Goal: Task Accomplishment & Management: Complete application form

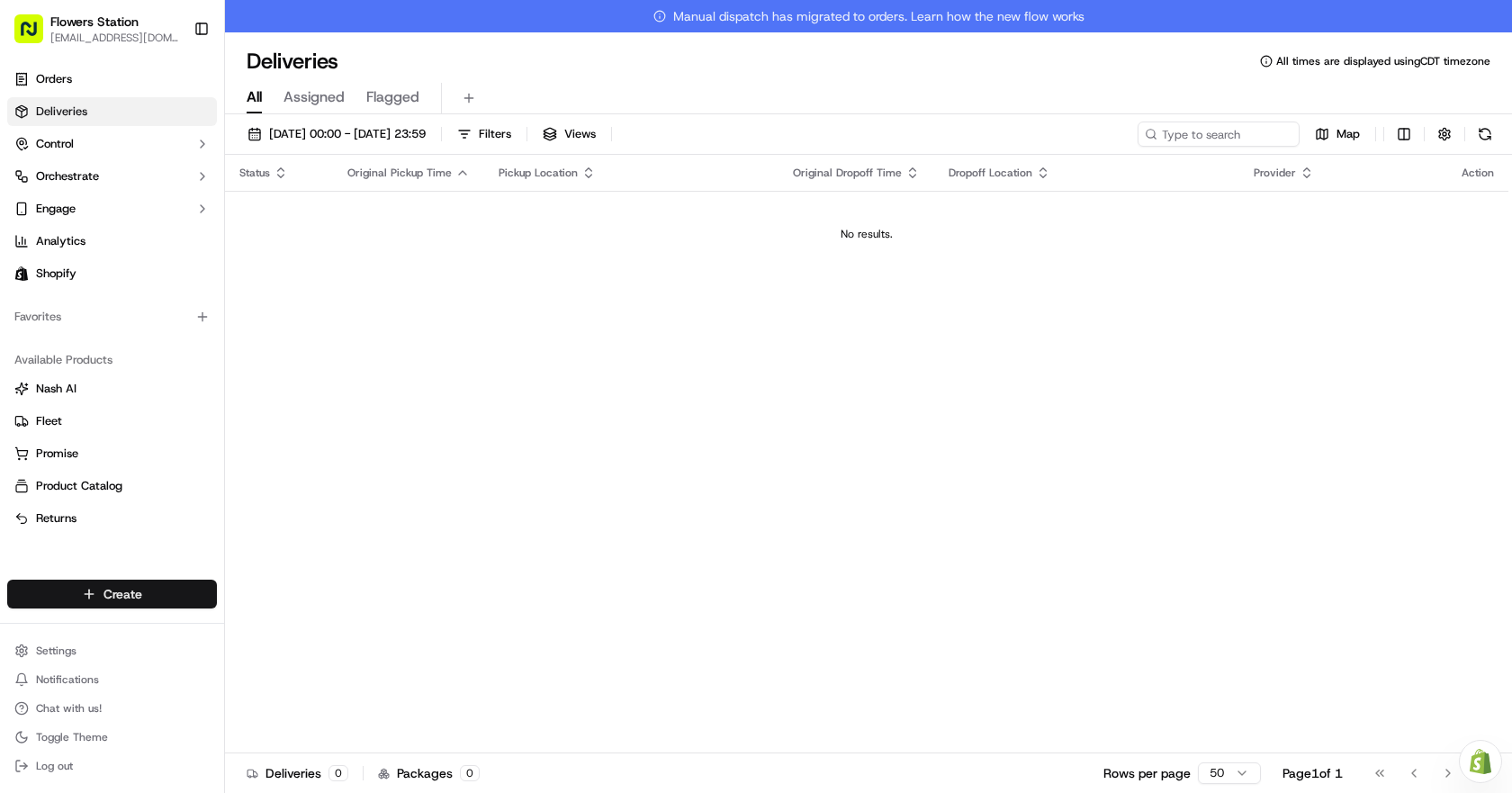
click at [89, 597] on html "Flowers Station [EMAIL_ADDRESS][DOMAIN_NAME] Toggle Sidebar Orders Deliveries C…" at bounding box center [756, 396] width 1512 height 793
click at [301, 625] on link "Delivery" at bounding box center [325, 627] width 201 height 32
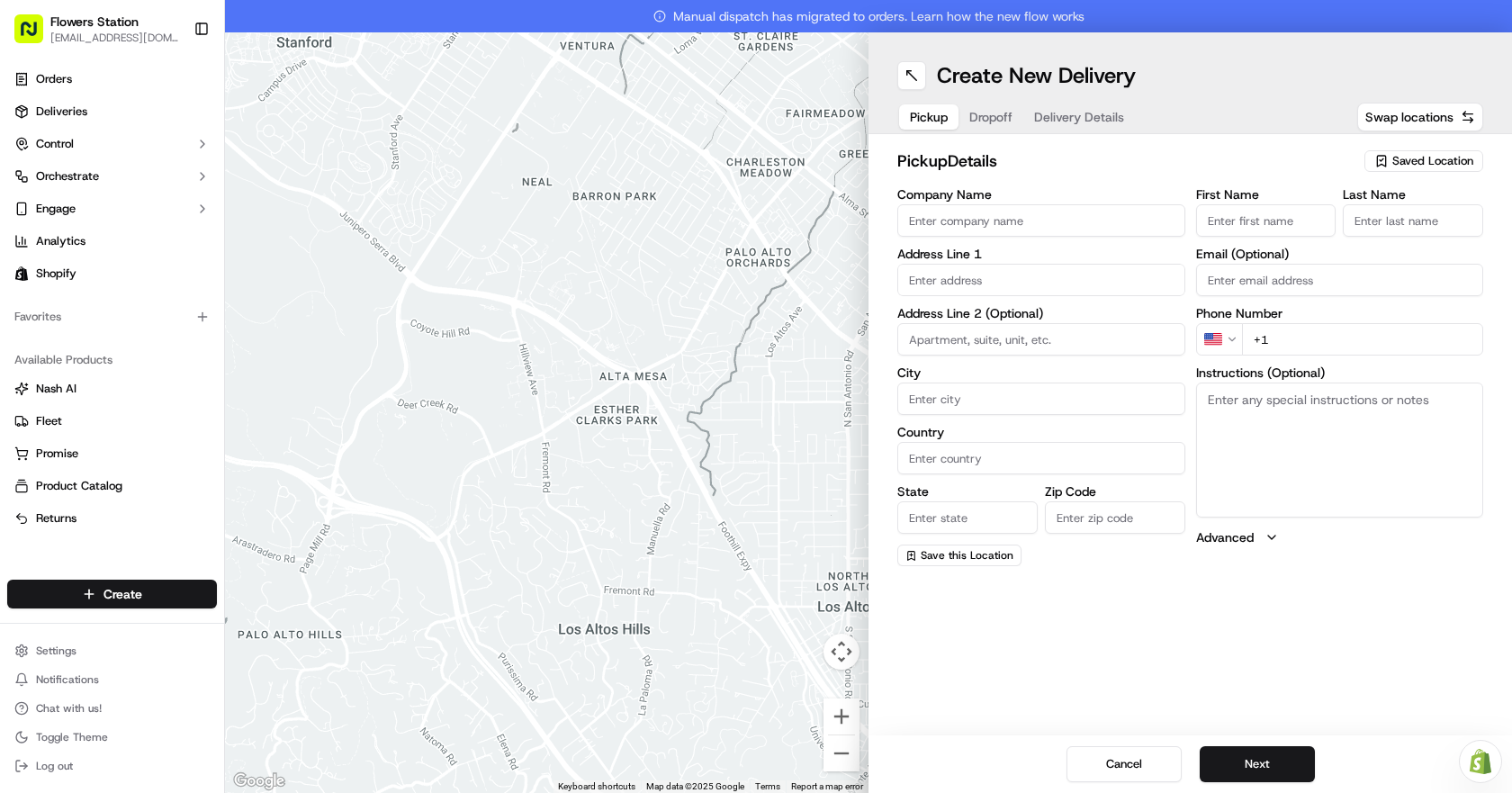
click at [1435, 164] on span "Saved Location" at bounding box center [1433, 161] width 81 height 16
click at [1394, 232] on span "Flowers Station [STREET_ADDRESS]" at bounding box center [1393, 228] width 221 height 16
type input "Flowers Station [STREET_ADDRESS]"
type input "[STREET_ADDRESS]"
type input "[GEOGRAPHIC_DATA]"
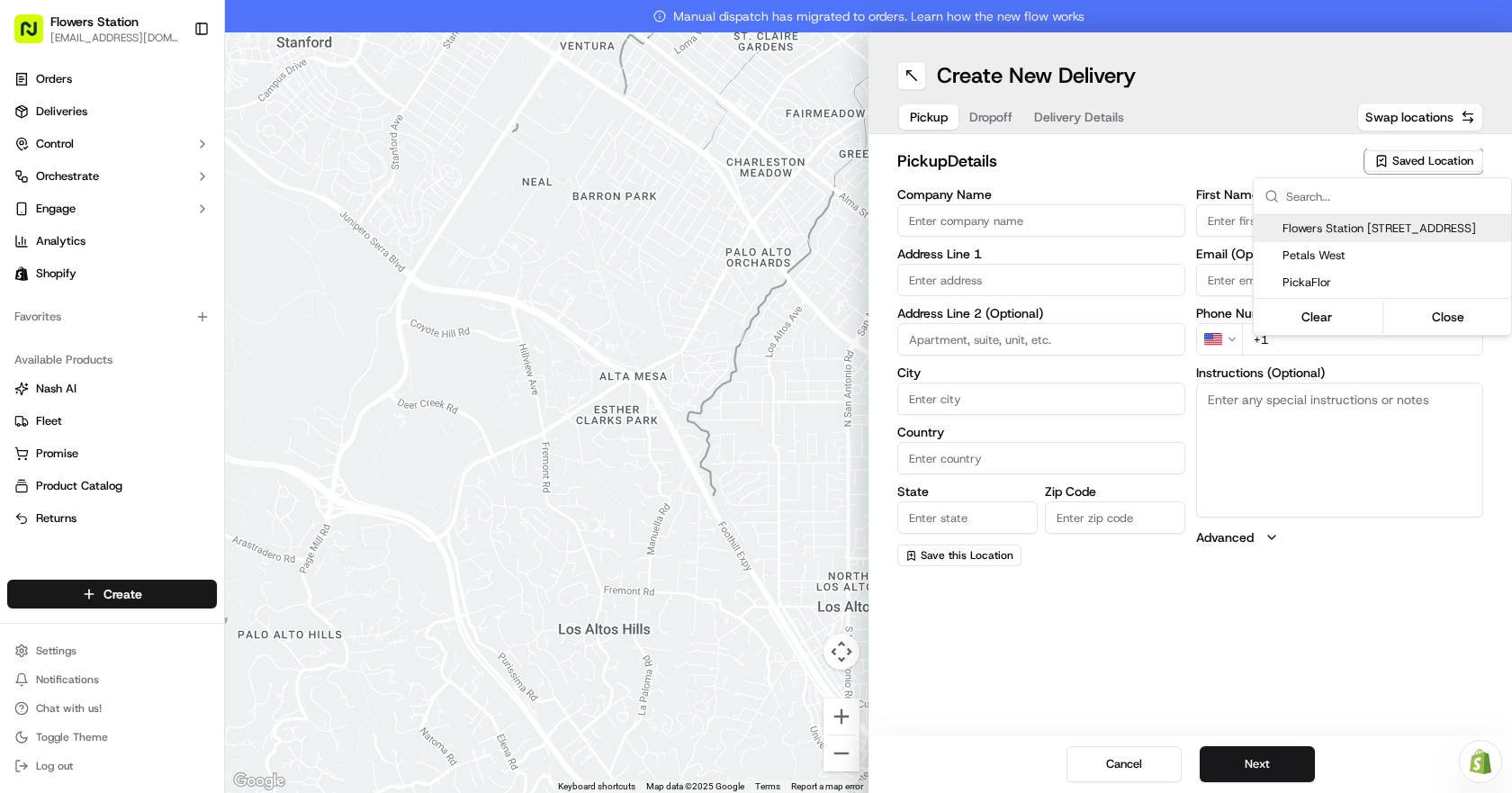
type input "CA"
type input "MB"
type input "R2W 3T5"
type input "[PHONE_NUMBER]"
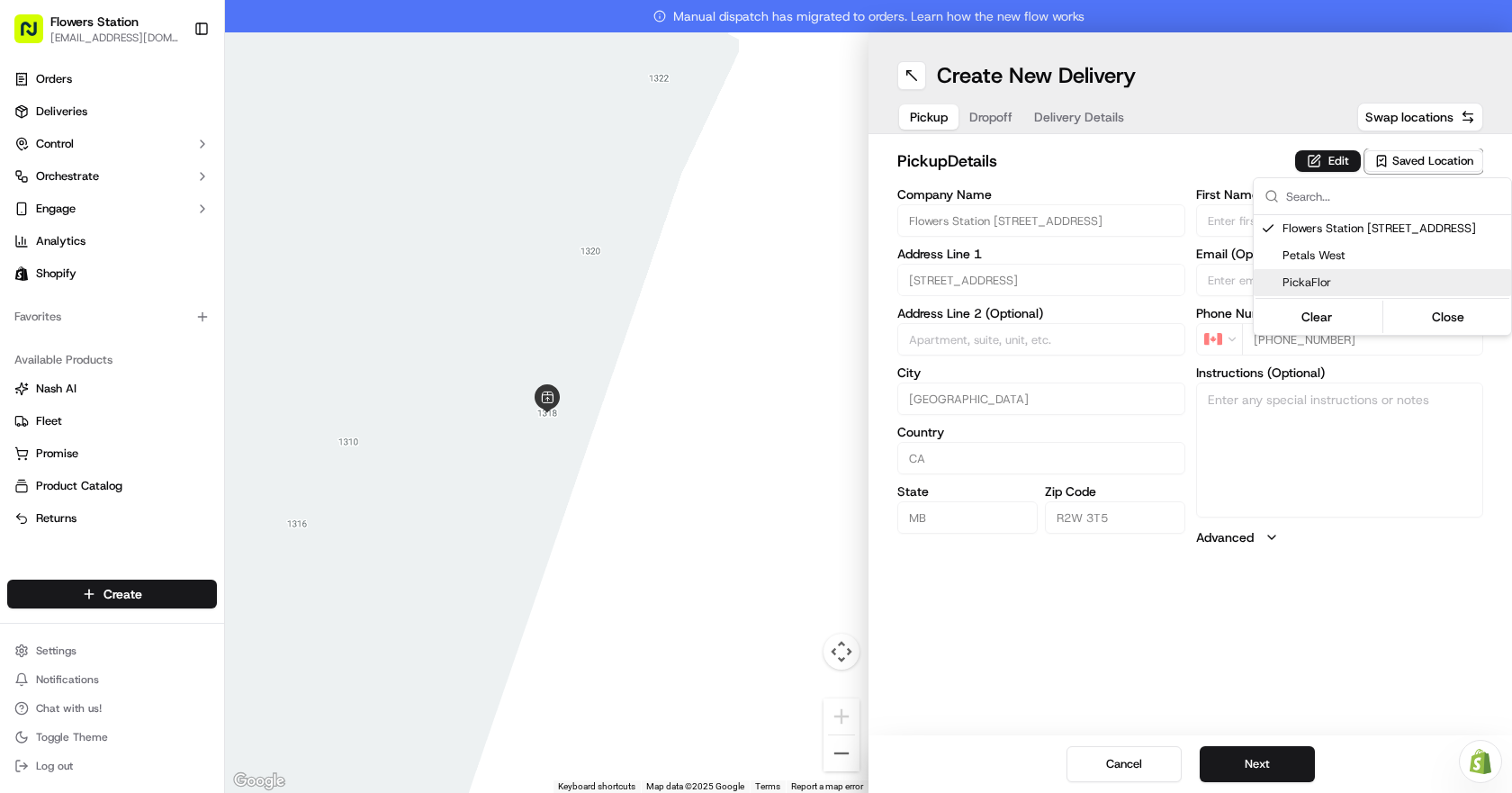
click at [997, 116] on html "Flowers Station [EMAIL_ADDRESS][DOMAIN_NAME] Toggle Sidebar Orders Deliveries C…" at bounding box center [756, 396] width 1512 height 793
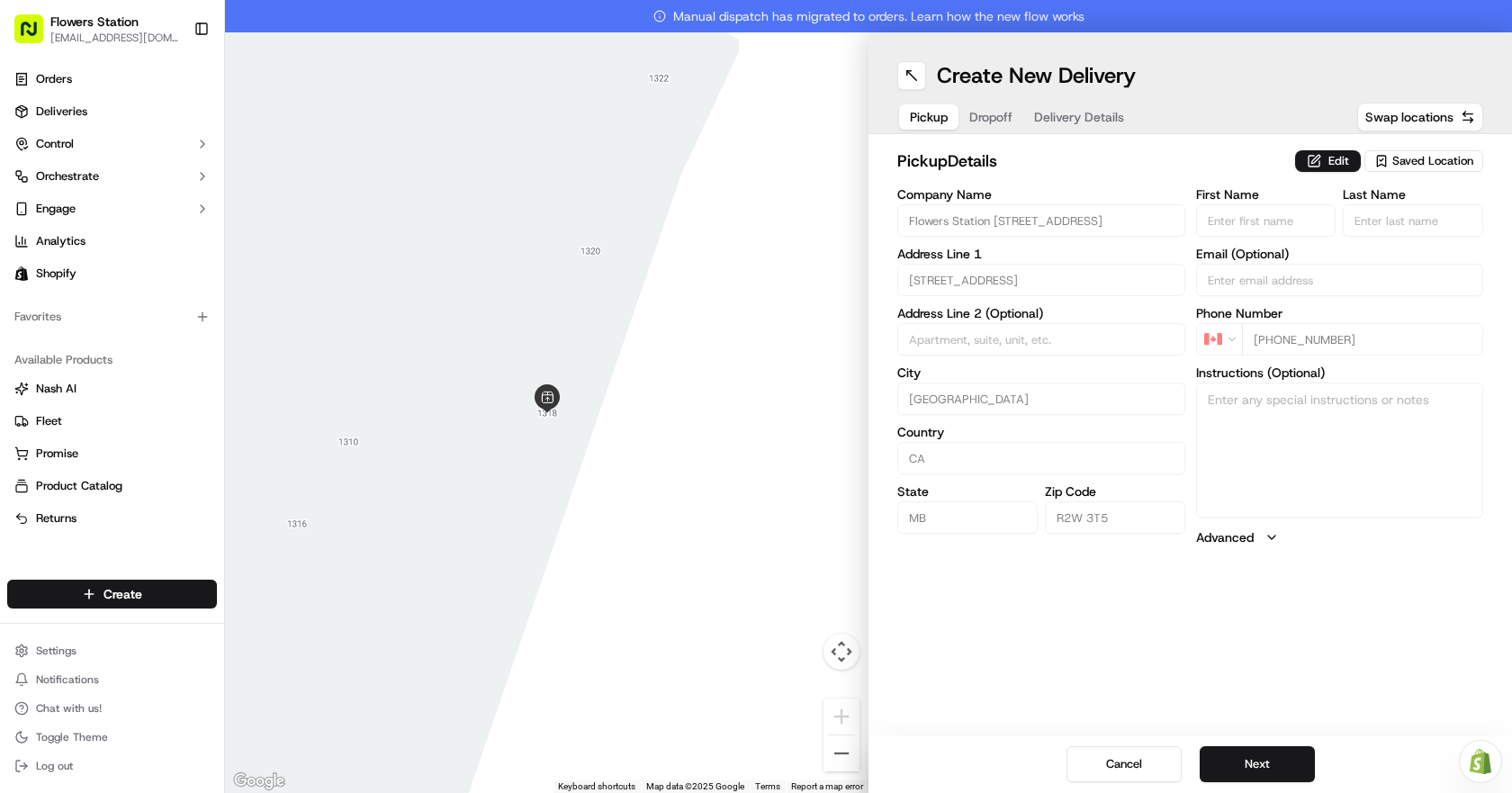
click at [997, 116] on span "Dropoff" at bounding box center [991, 116] width 43 height 18
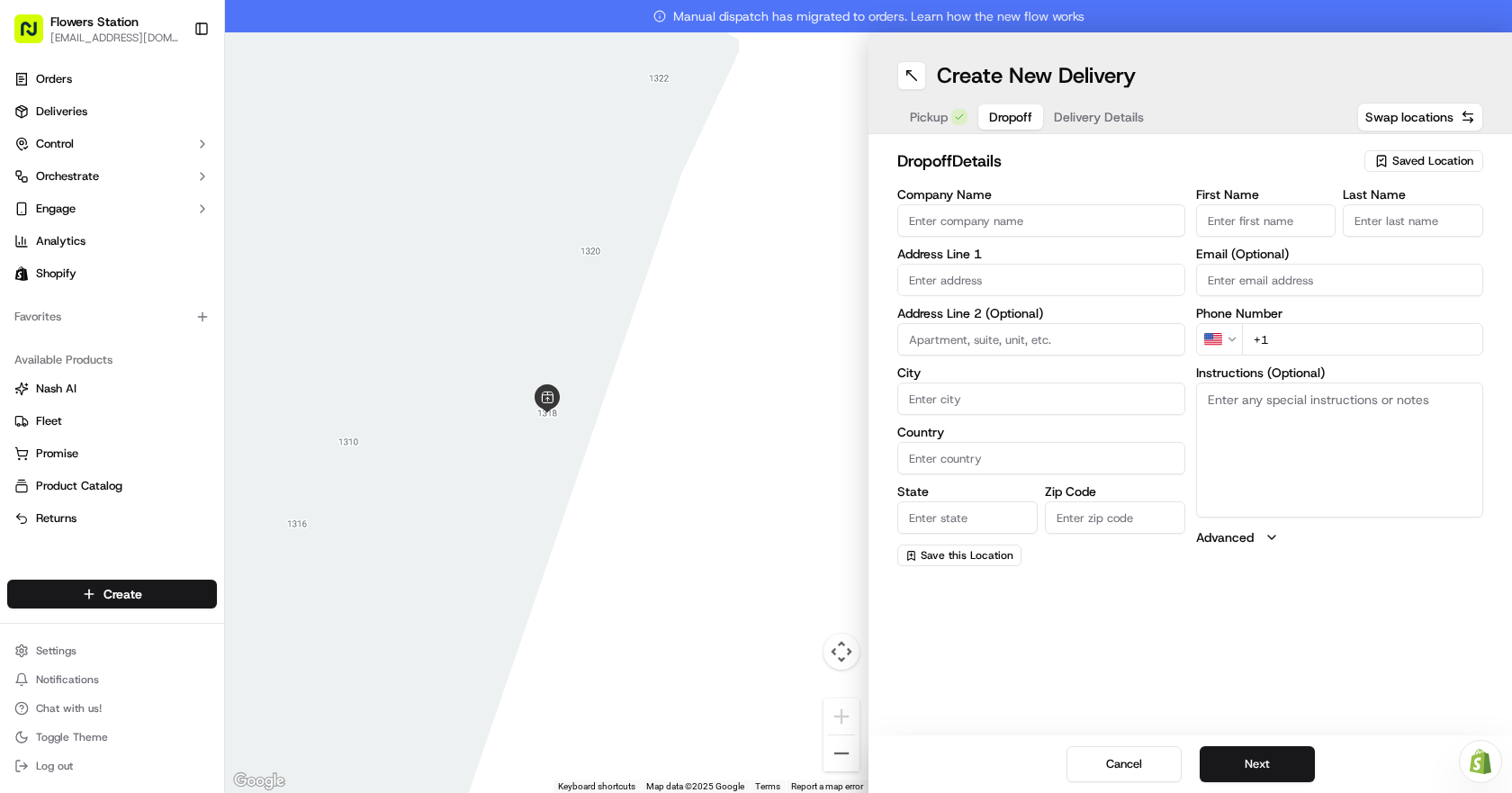
click at [1428, 166] on span "Saved Location" at bounding box center [1433, 161] width 81 height 16
click at [919, 99] on html "Flowers Station [EMAIL_ADDRESS][DOMAIN_NAME] Toggle Sidebar Orders Deliveries C…" at bounding box center [756, 396] width 1512 height 793
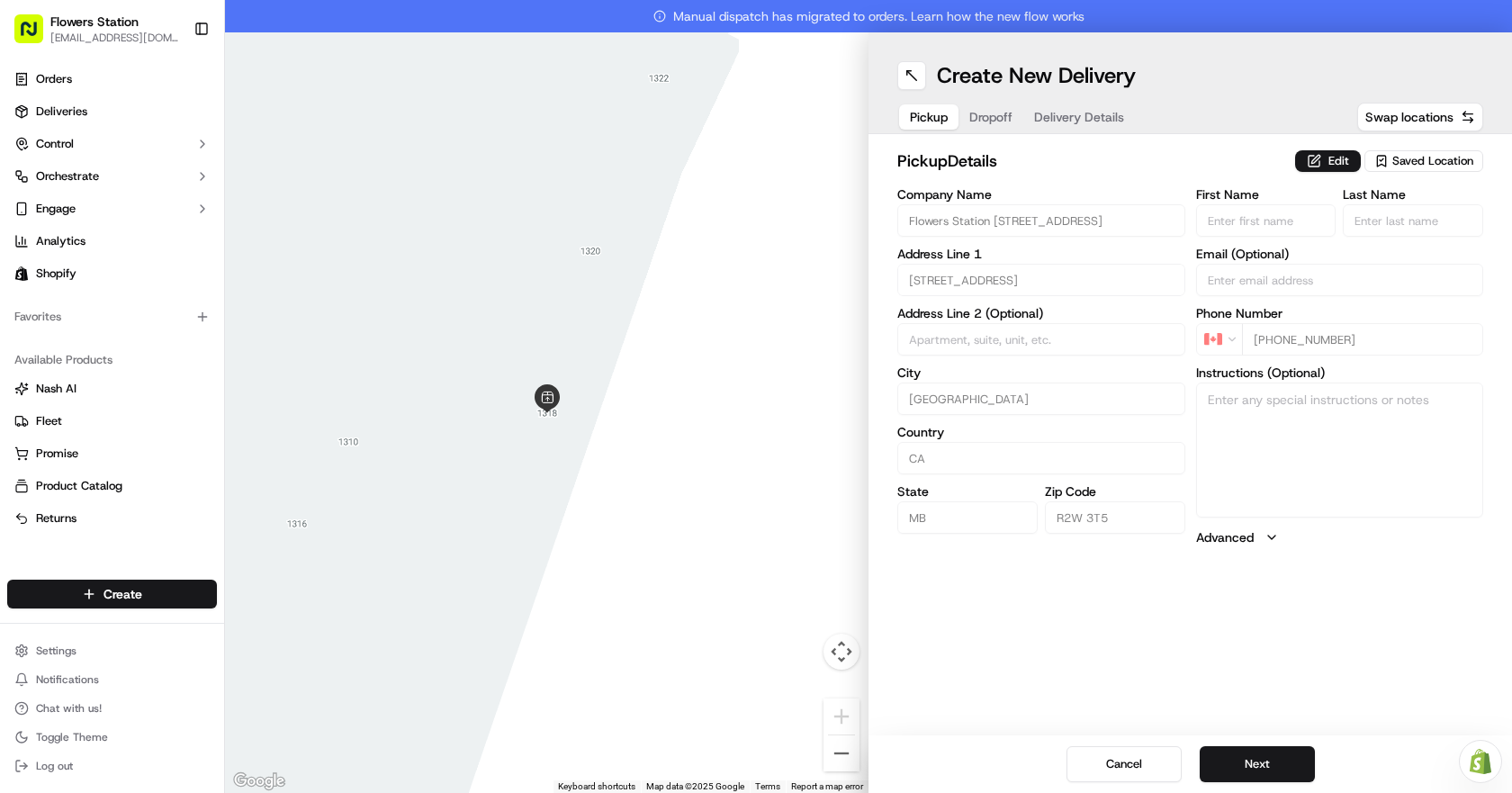
click at [928, 120] on span "Pickup" at bounding box center [930, 116] width 38 height 18
click at [1400, 166] on span "Saved Location" at bounding box center [1433, 161] width 81 height 16
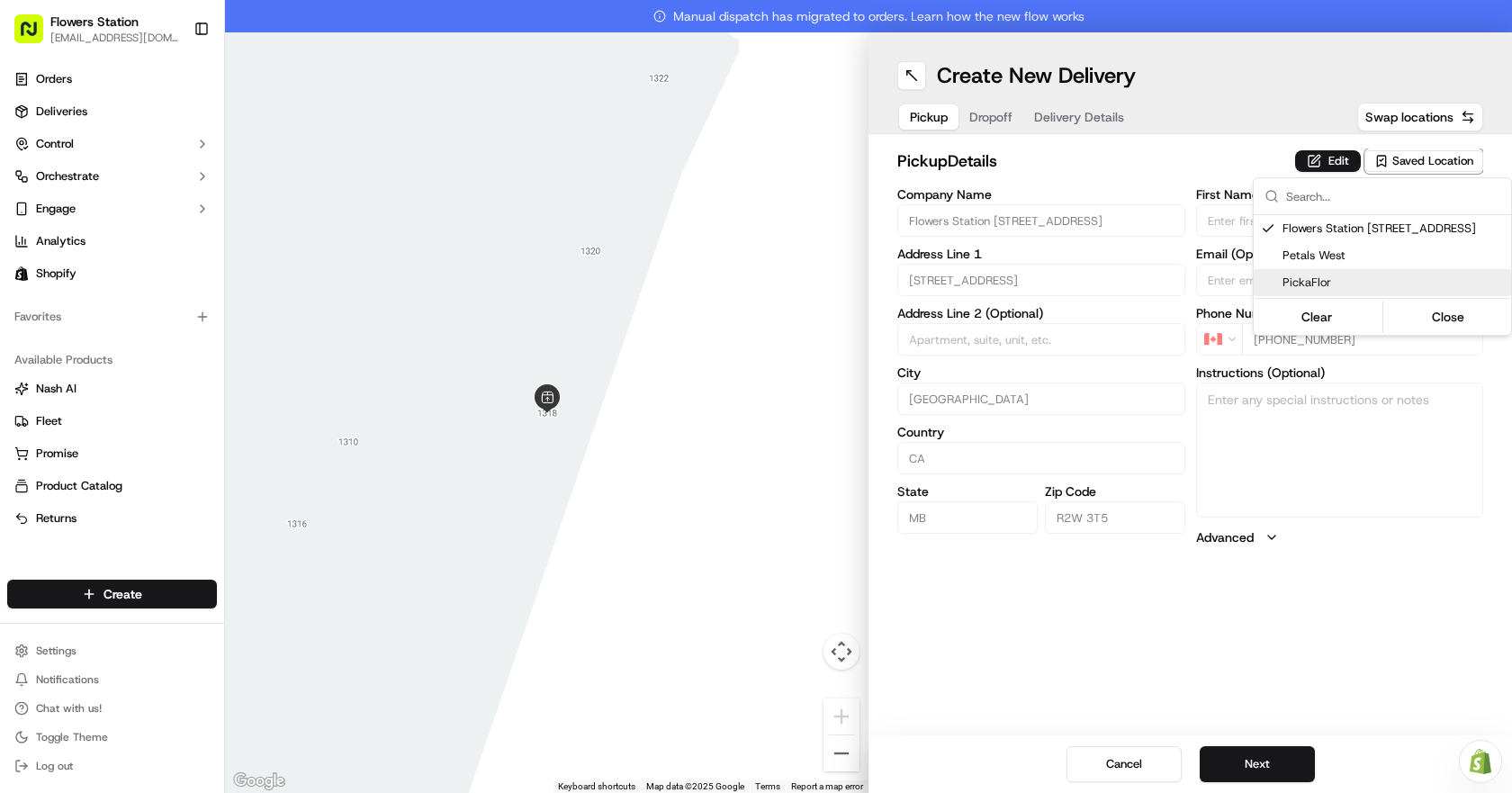
click at [1364, 284] on span "PickaFlor" at bounding box center [1393, 282] width 221 height 16
type input "PickaFlor"
type input "[STREET_ADDRESS][PERSON_NAME]"
type input "R2R 0S3"
type input "[PERSON_NAME]"
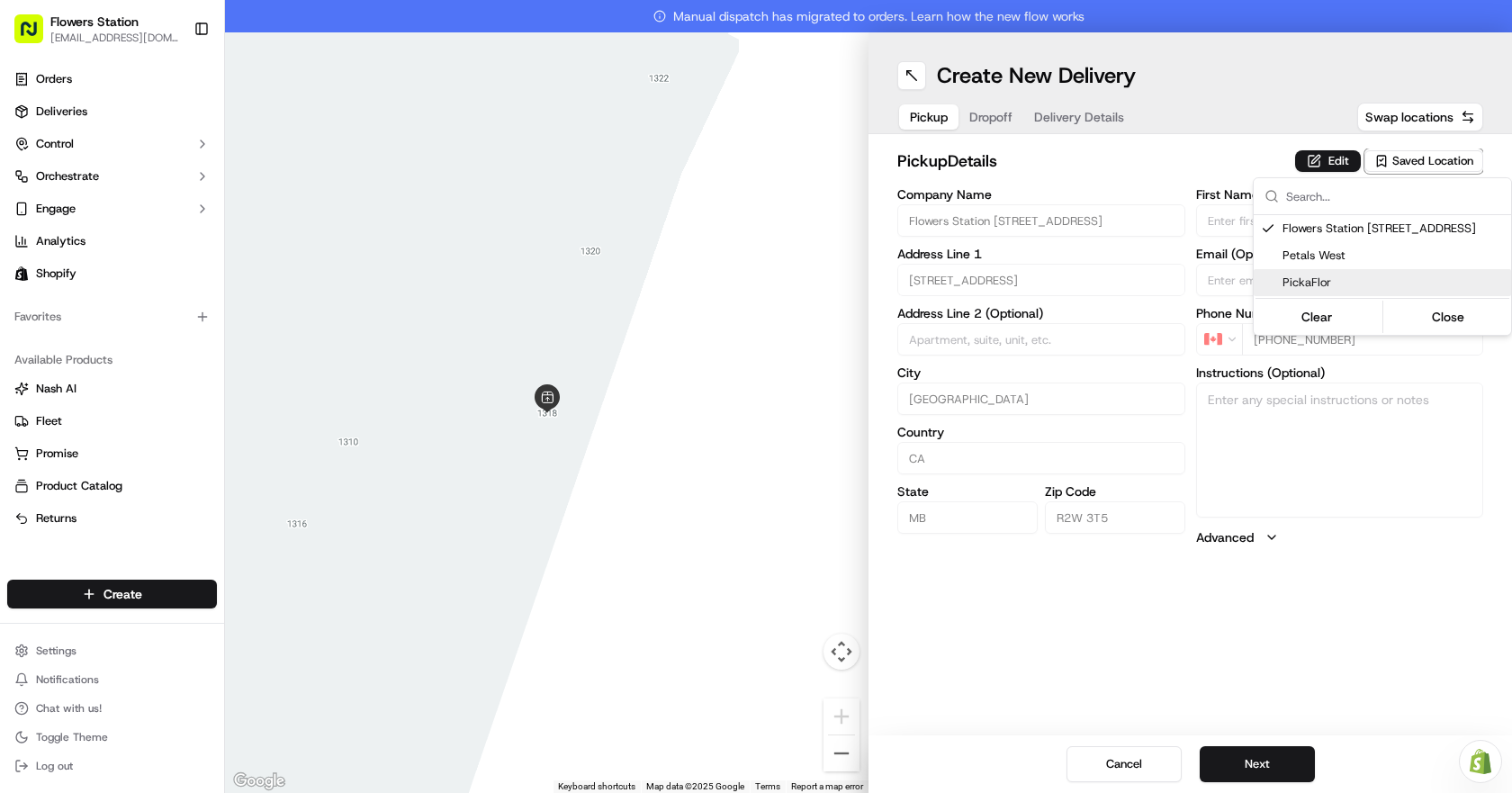
type input "Order"
type input "[PHONE_NUMBER]"
type textarea "Please use back door"
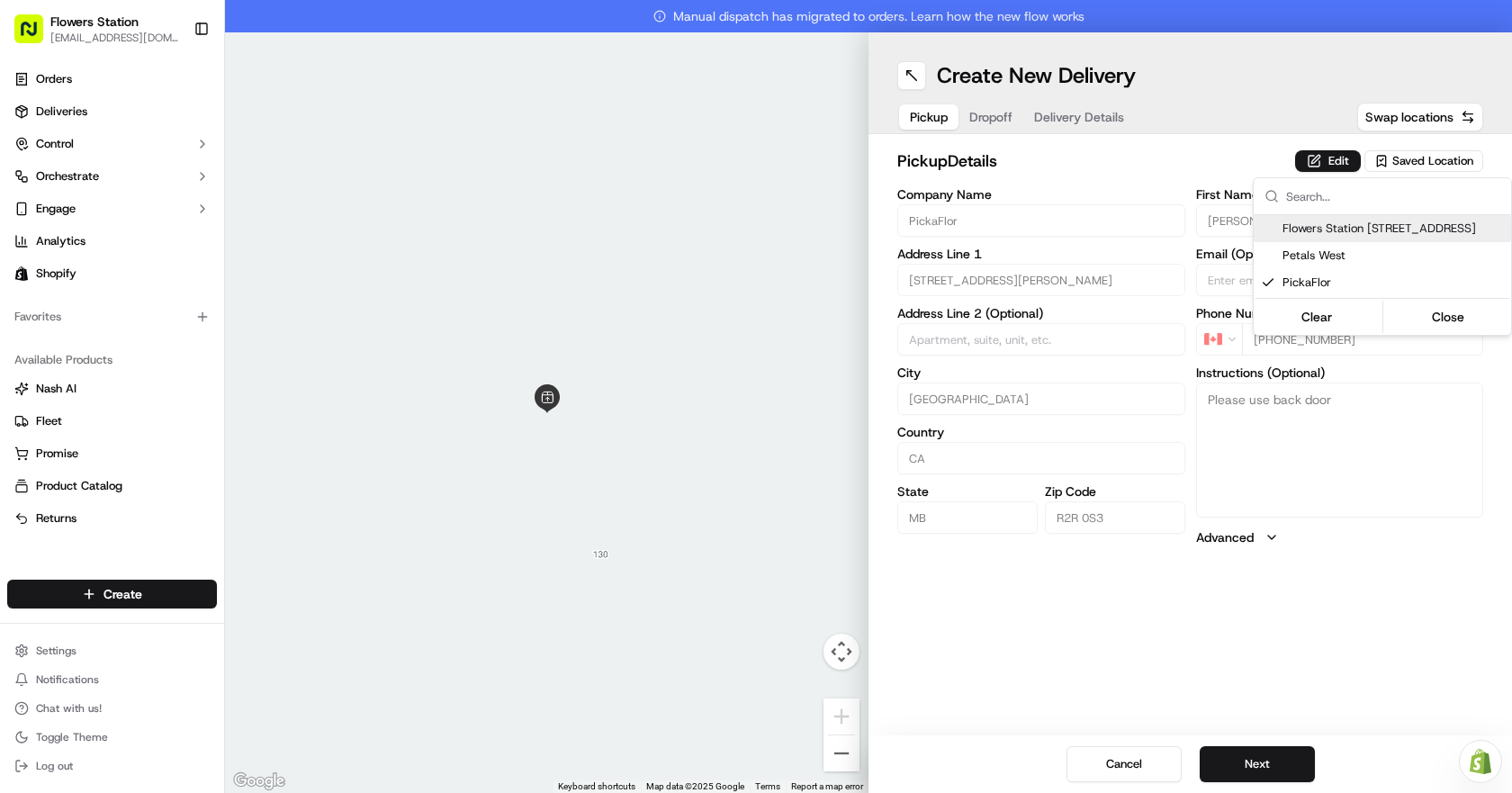
click at [1002, 121] on html "Flowers Station [EMAIL_ADDRESS][DOMAIN_NAME] Toggle Sidebar Orders Deliveries C…" at bounding box center [756, 396] width 1512 height 793
click at [1002, 121] on span "Dropoff" at bounding box center [991, 116] width 43 height 18
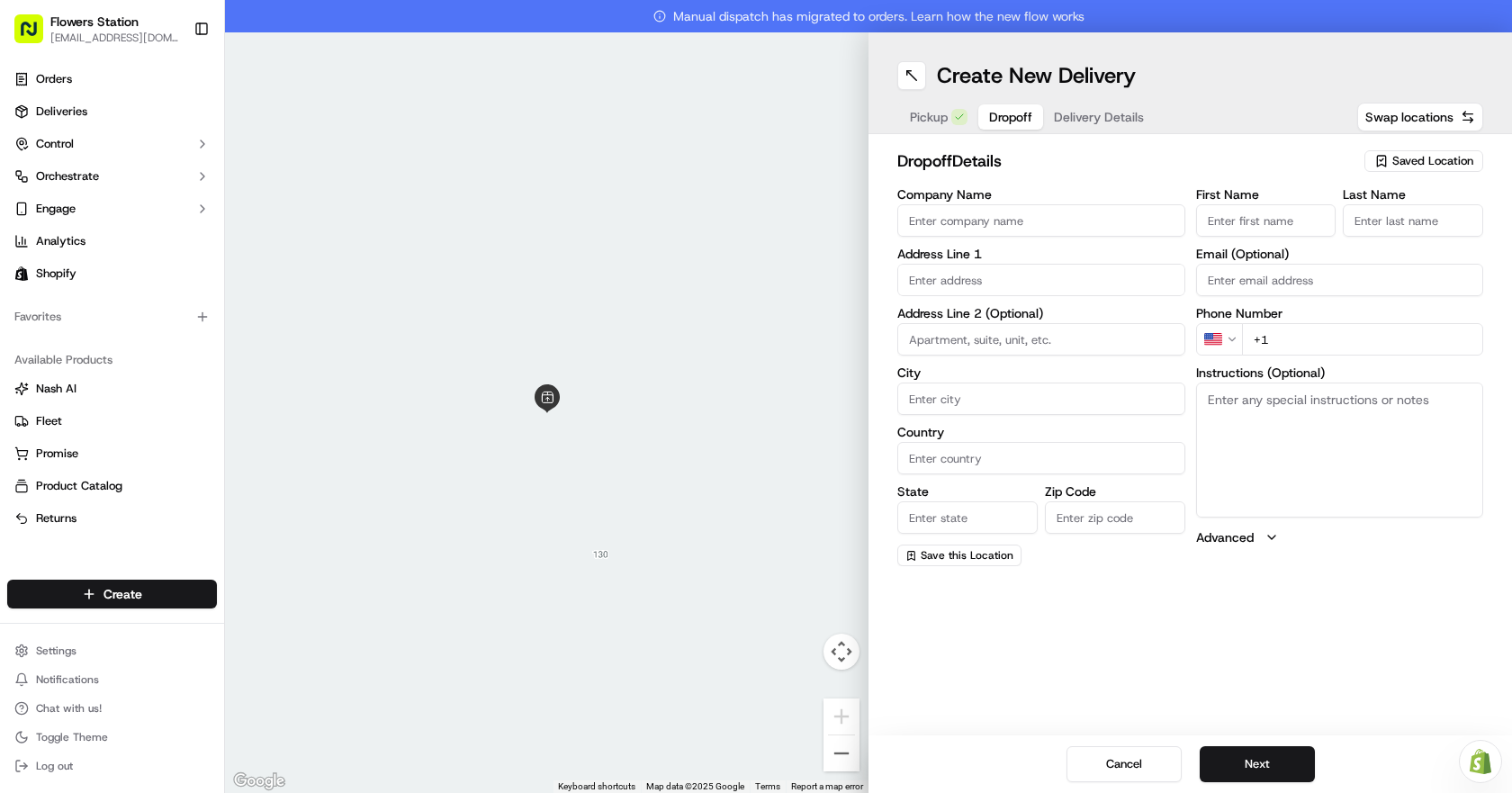
click at [1450, 164] on span "Saved Location" at bounding box center [1433, 161] width 81 height 16
click at [1397, 228] on span "Flowers Staion [STREET_ADDRESS]" at bounding box center [1393, 228] width 221 height 16
type input "Flowers Staion [STREET_ADDRESS]"
type input "[STREET_ADDRESS]"
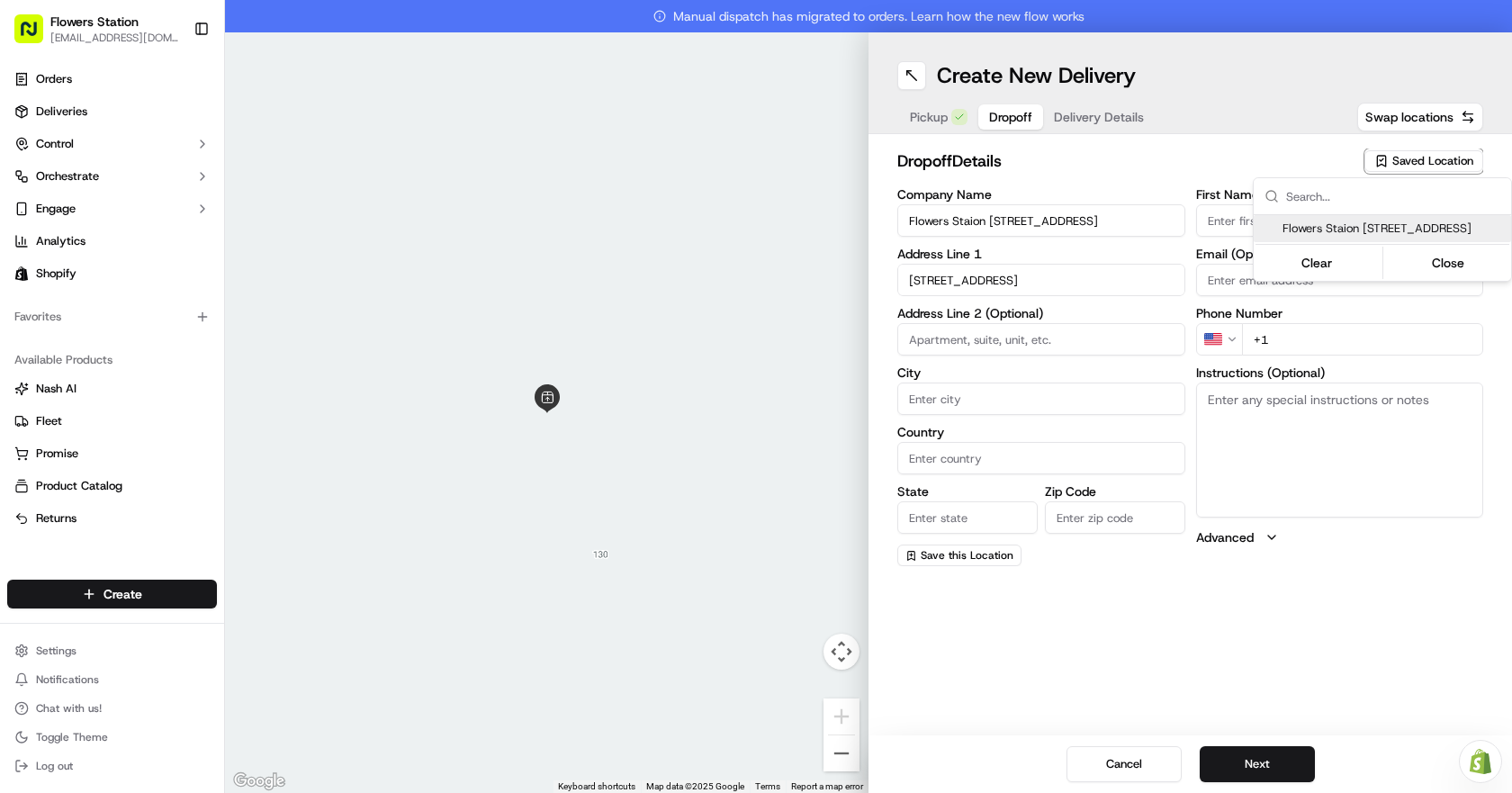
type input "[GEOGRAPHIC_DATA]"
type input "CA"
type input "MB"
type input "R2W 3T5"
type input "Flowers Station"
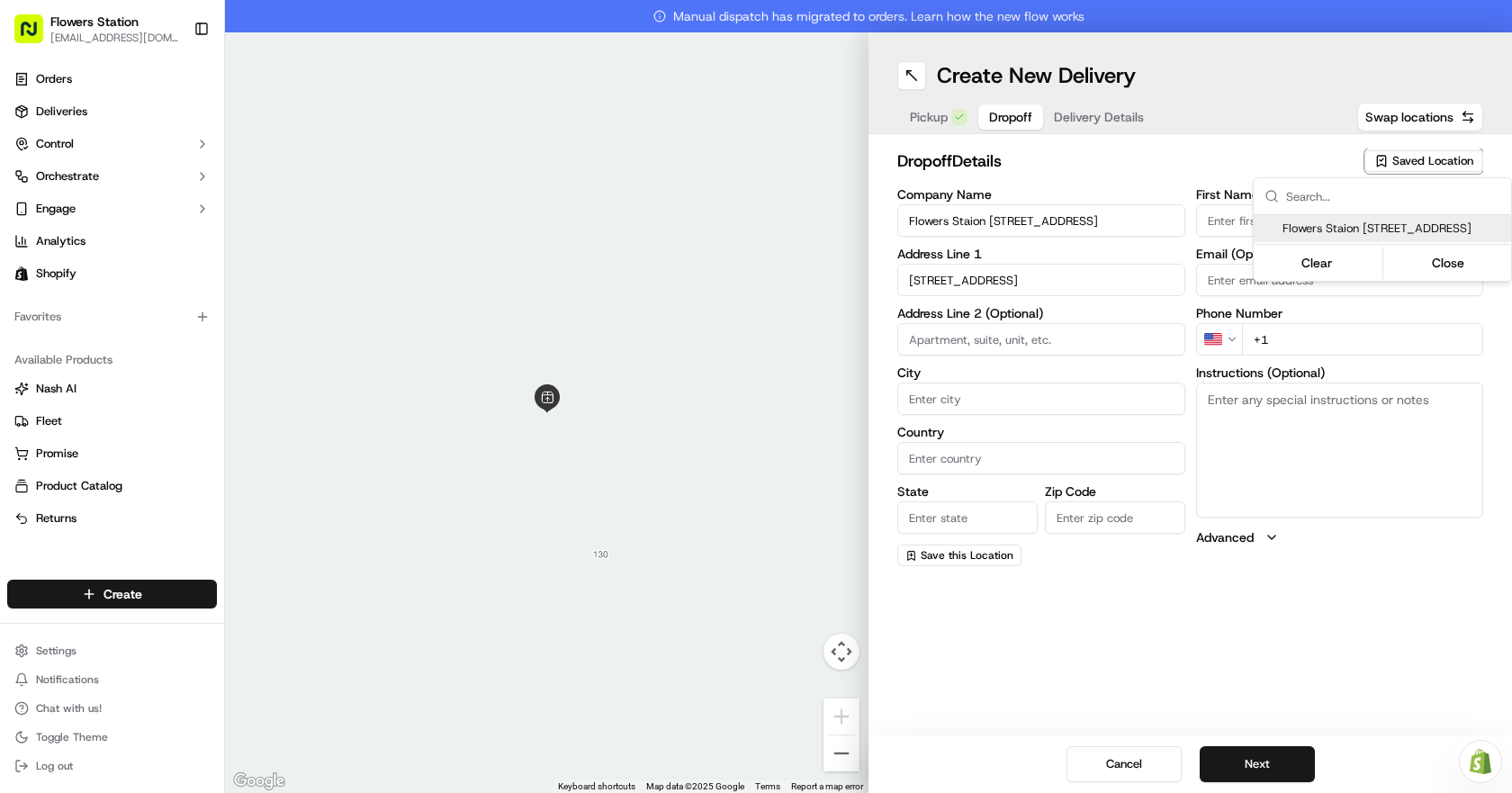
type input "TEAM"
type input "[PHONE_NUMBER]"
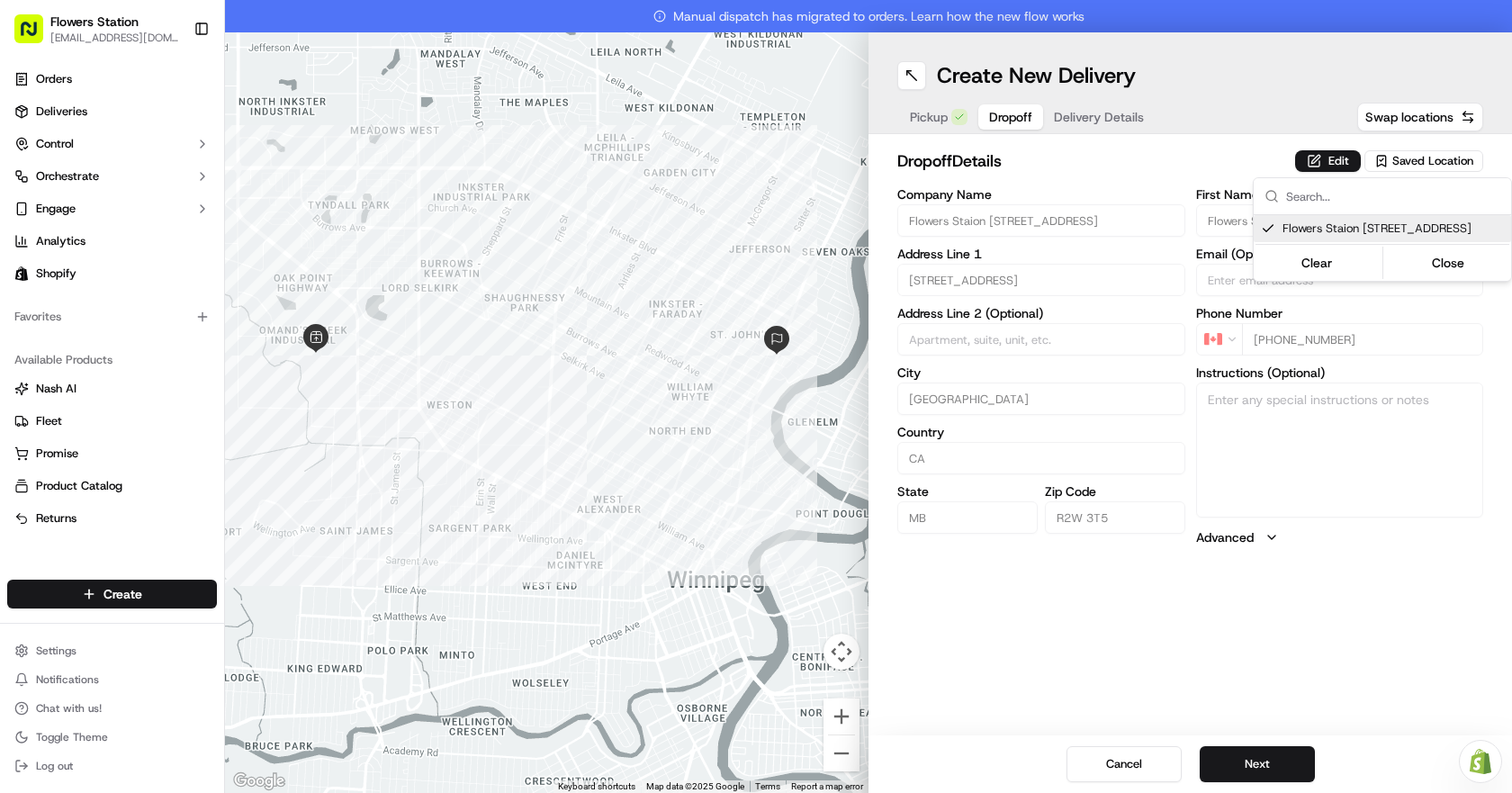
click at [1079, 117] on html "Flowers Station [EMAIL_ADDRESS][DOMAIN_NAME] Toggle Sidebar Orders Deliveries C…" at bounding box center [756, 396] width 1512 height 793
click at [1080, 120] on span "Delivery Details" at bounding box center [1099, 116] width 90 height 18
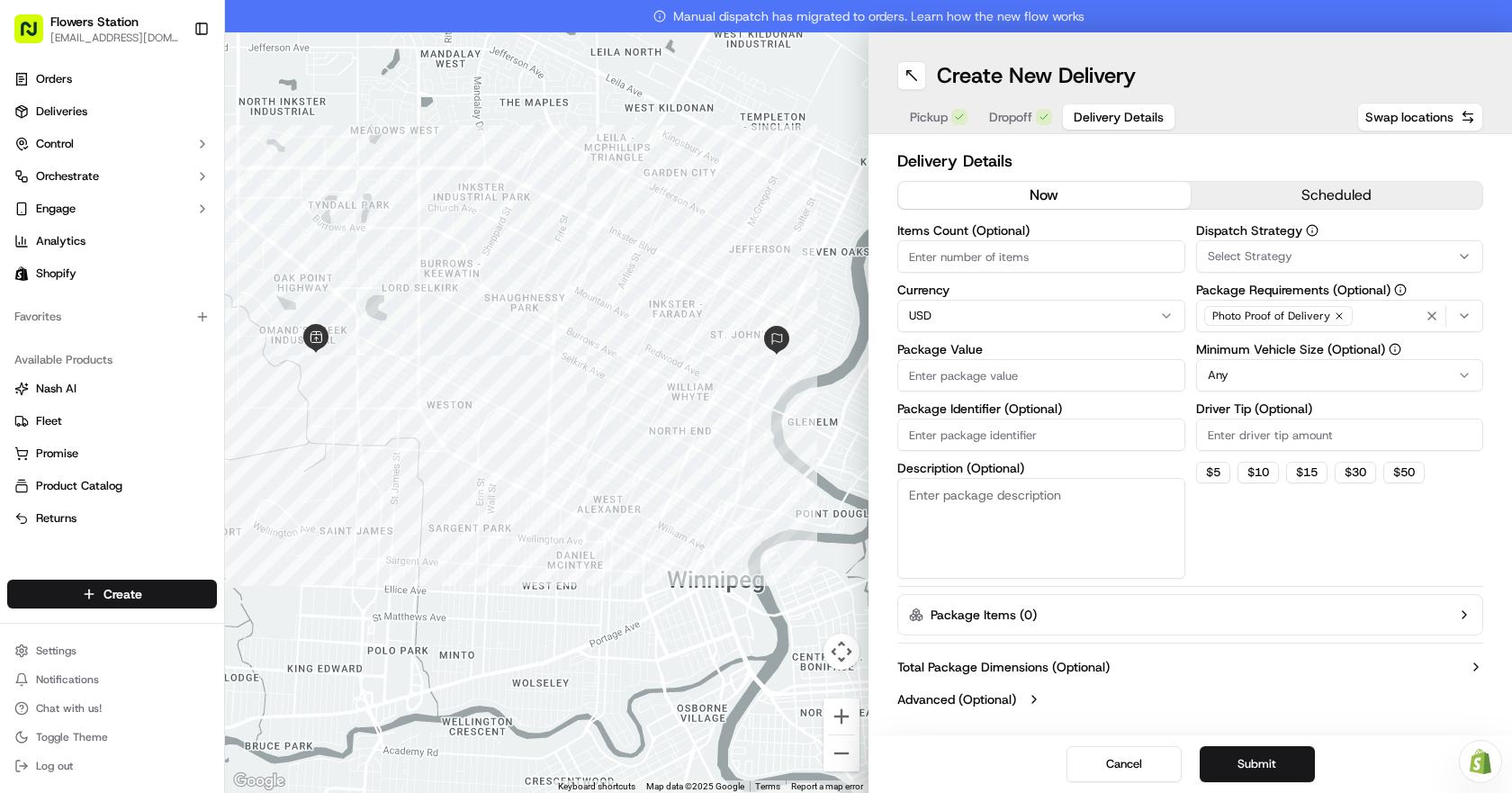
click at [1052, 371] on input "Package Value" at bounding box center [1041, 376] width 288 height 32
type input "250"
click at [1365, 316] on div "Photo Proof of Delivery" at bounding box center [1339, 315] width 279 height 27
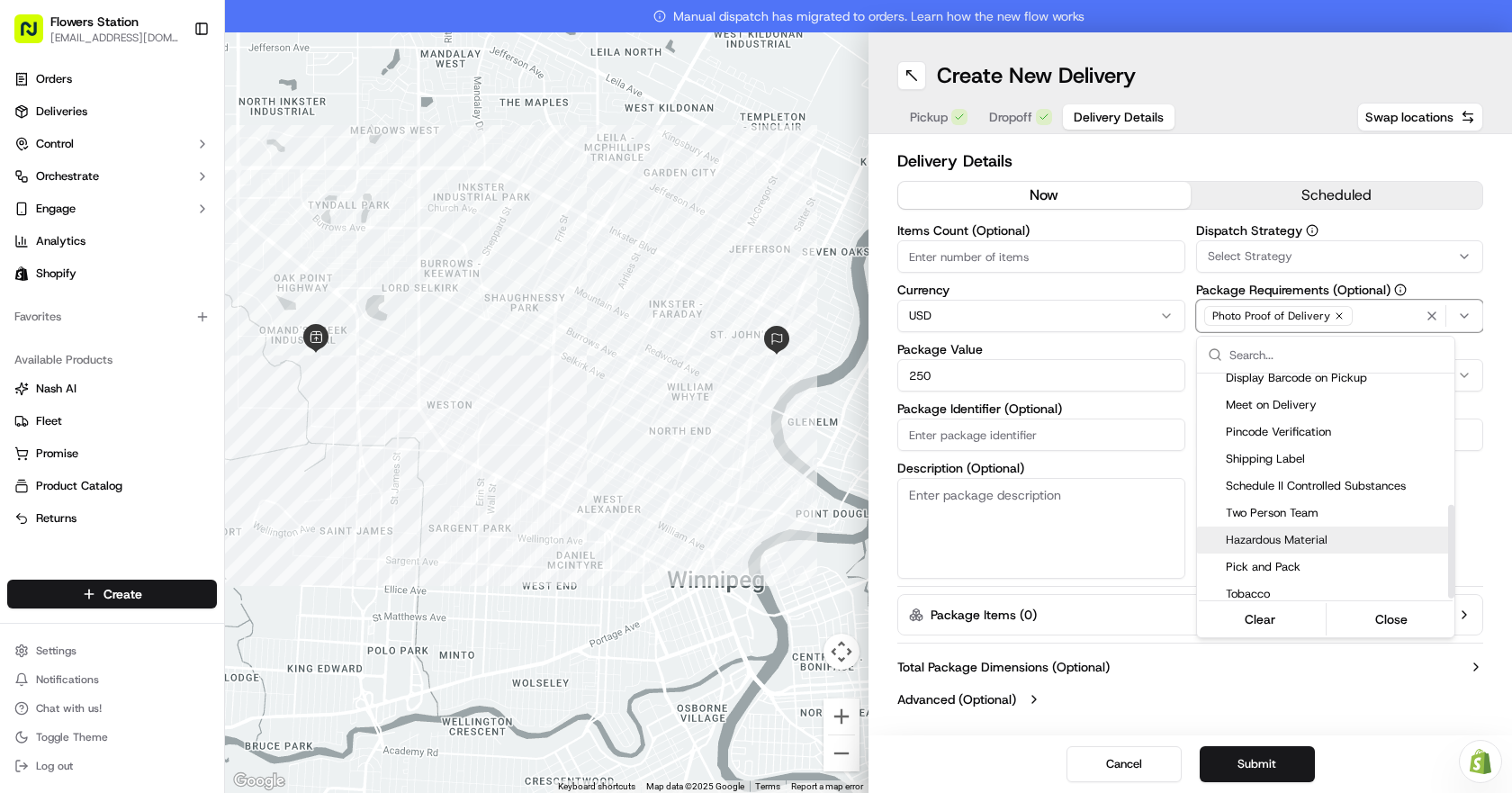
scroll to position [315, 0]
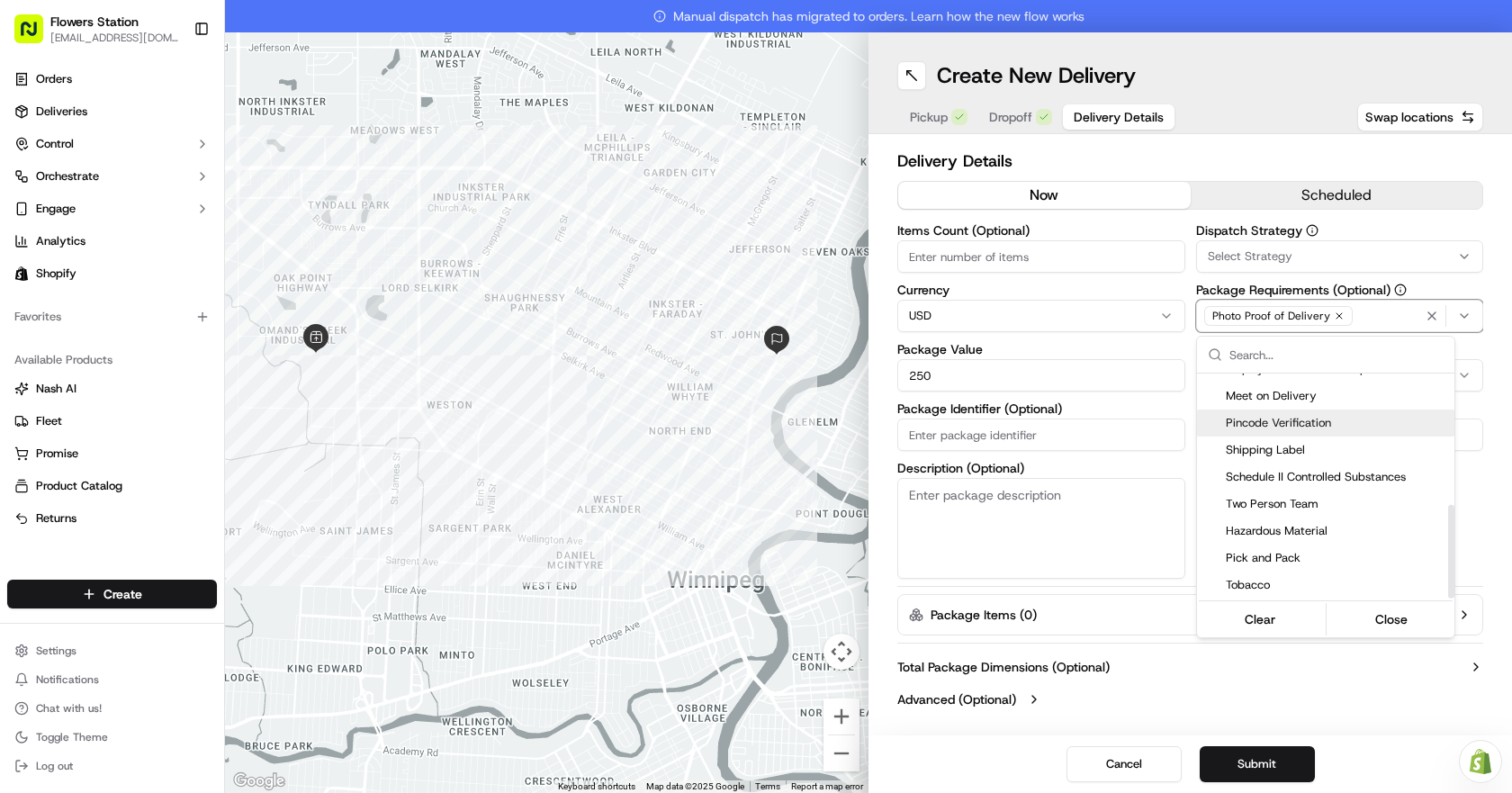
click at [1376, 427] on span "Pincode Verification" at bounding box center [1337, 422] width 221 height 16
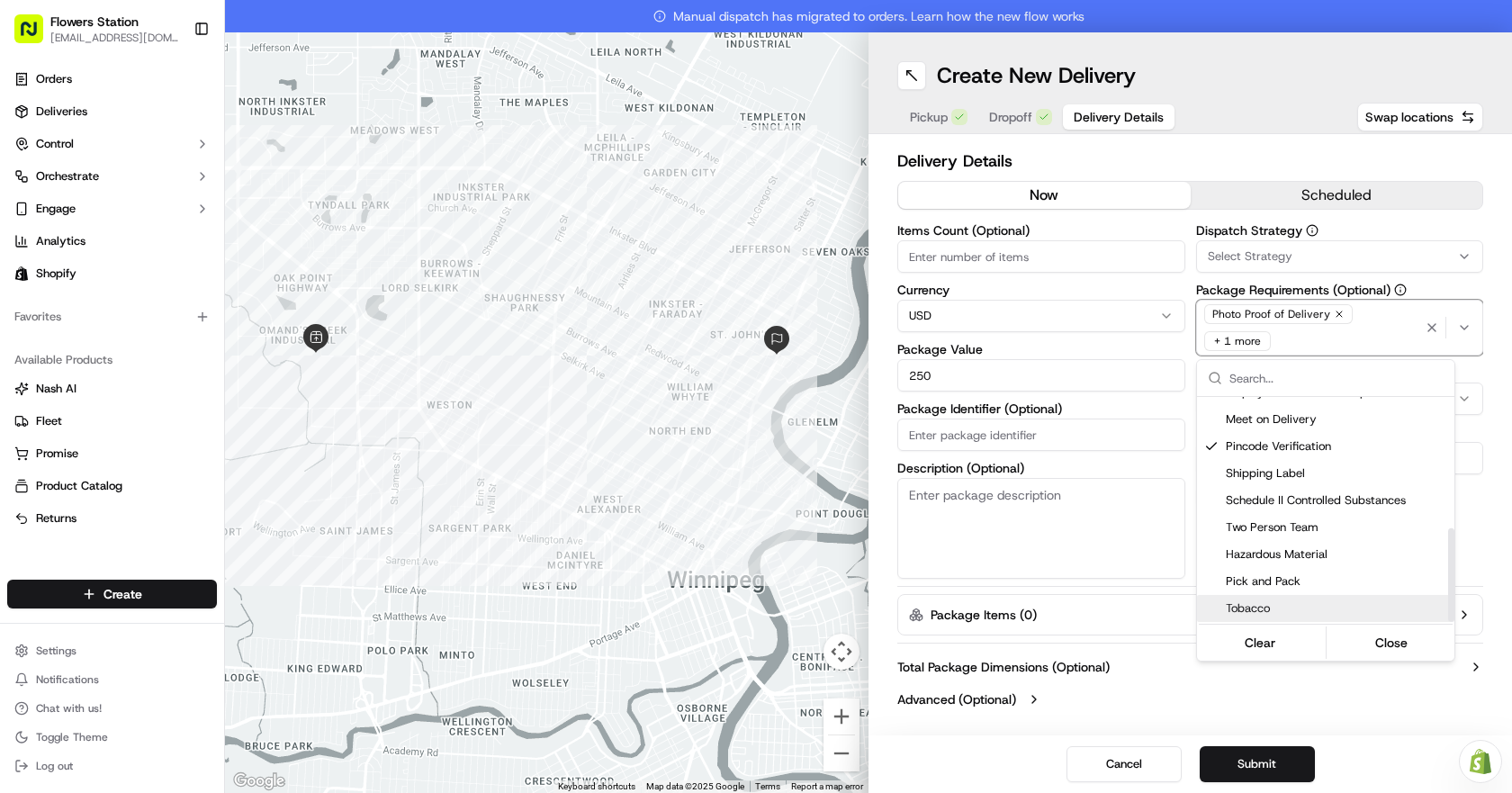
click at [1287, 765] on html "Flowers Station [EMAIL_ADDRESS][DOMAIN_NAME] Toggle Sidebar Orders Deliveries C…" at bounding box center [756, 396] width 1512 height 793
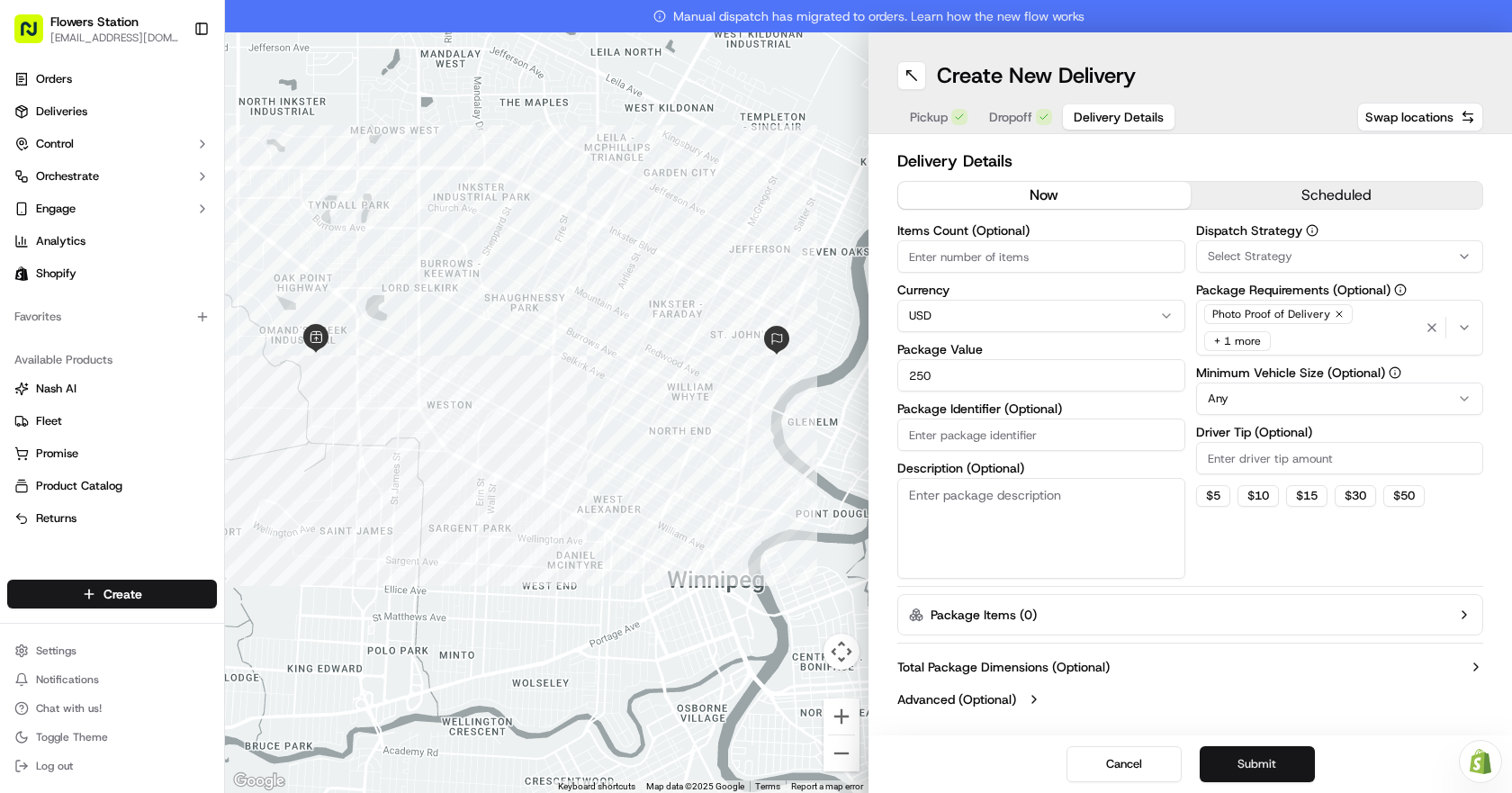
click at [1287, 764] on button "Submit" at bounding box center [1257, 764] width 115 height 36
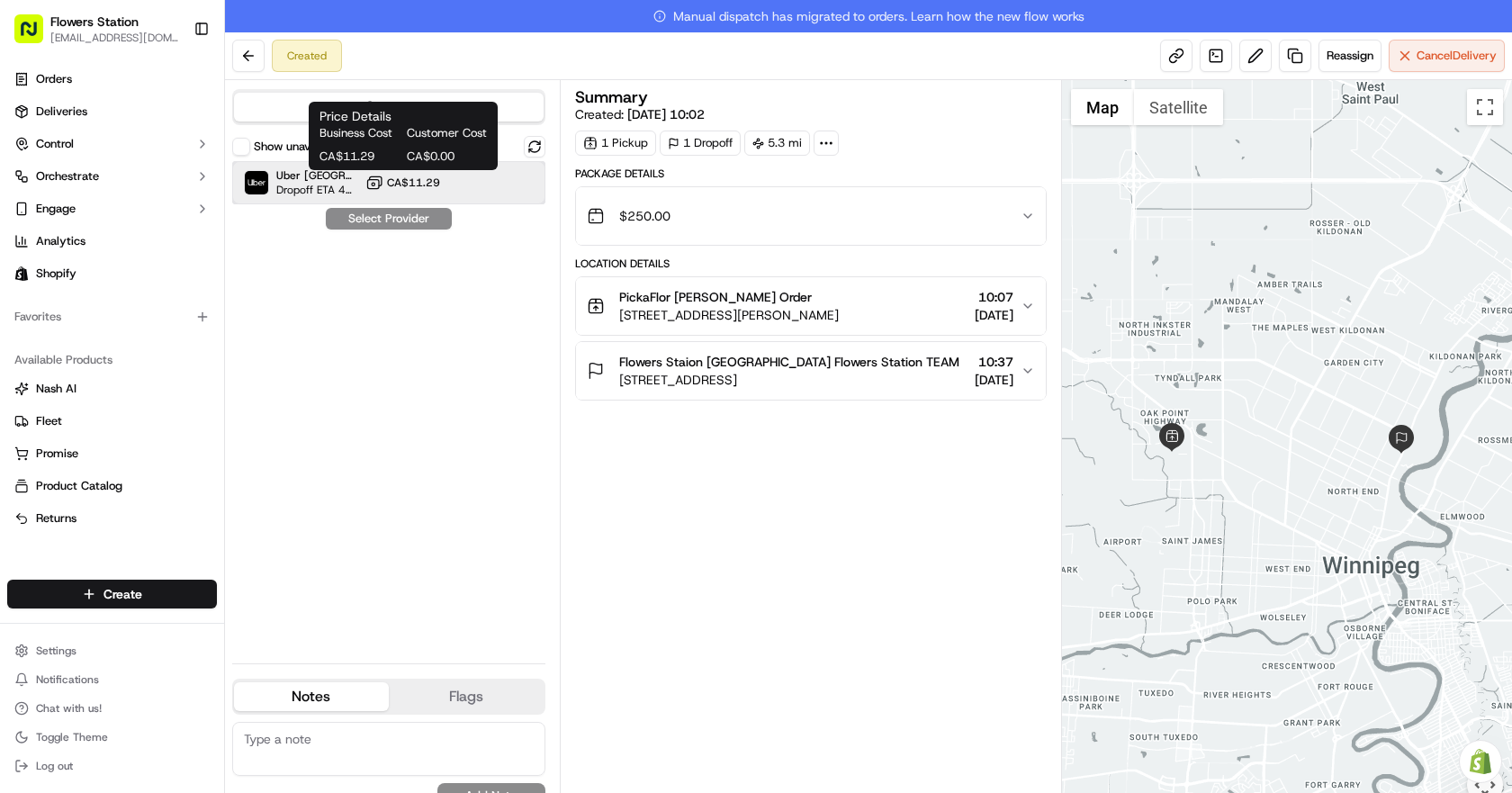
click at [455, 185] on div "Uber Canada Dropoff ETA 42 minutes CA$11.29" at bounding box center [389, 182] width 314 height 43
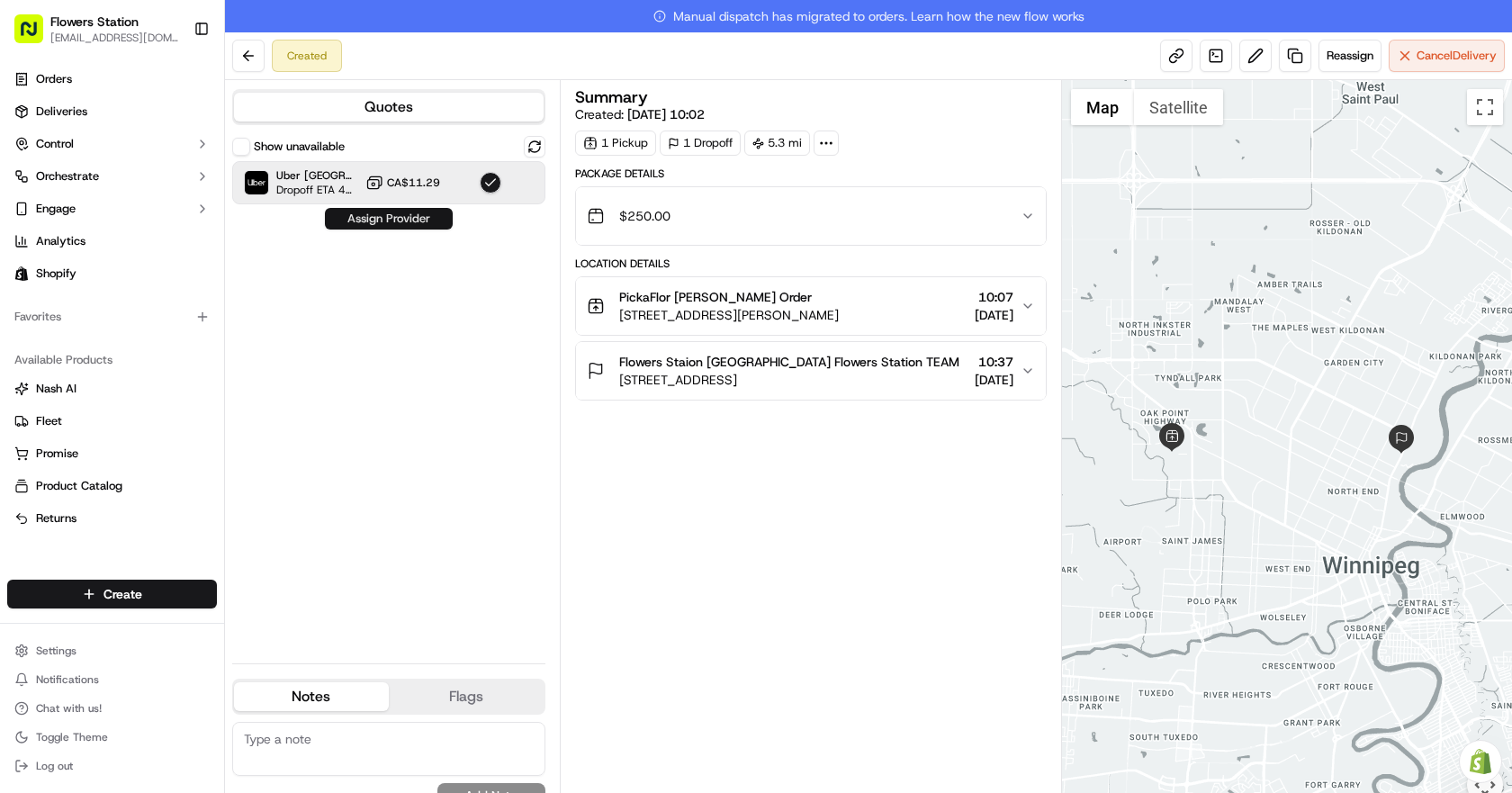
click at [422, 216] on button "Assign Provider" at bounding box center [389, 218] width 128 height 22
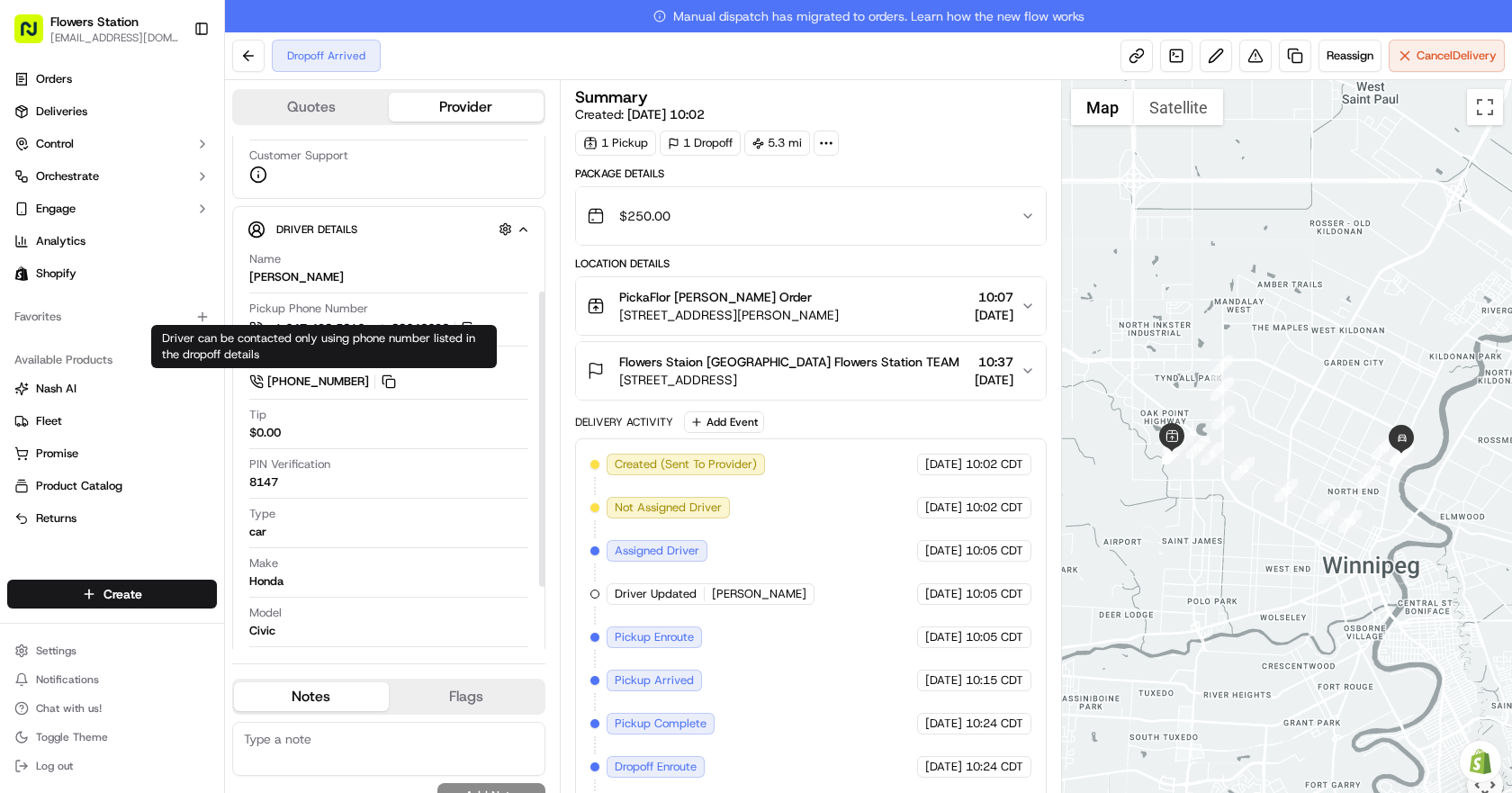
scroll to position [254, 0]
